Goal: Task Accomplishment & Management: Use online tool/utility

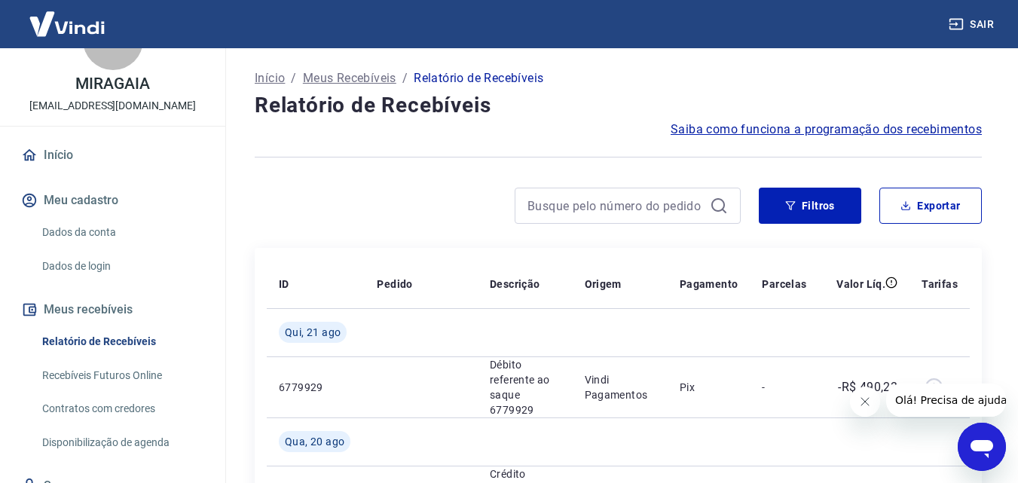
scroll to position [115, 0]
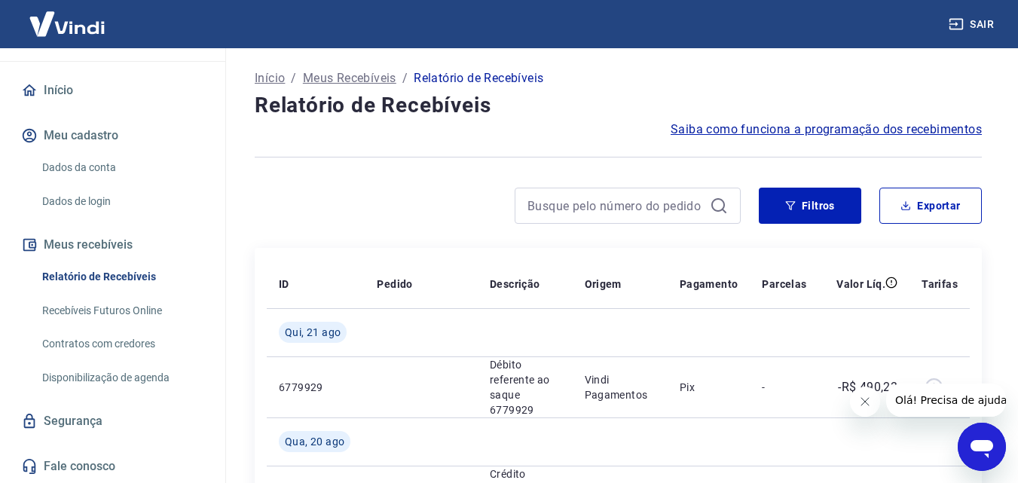
click at [143, 304] on link "Recebíveis Futuros Online" at bounding box center [121, 310] width 171 height 31
